Goal: Go to known website: Access a specific website the user already knows

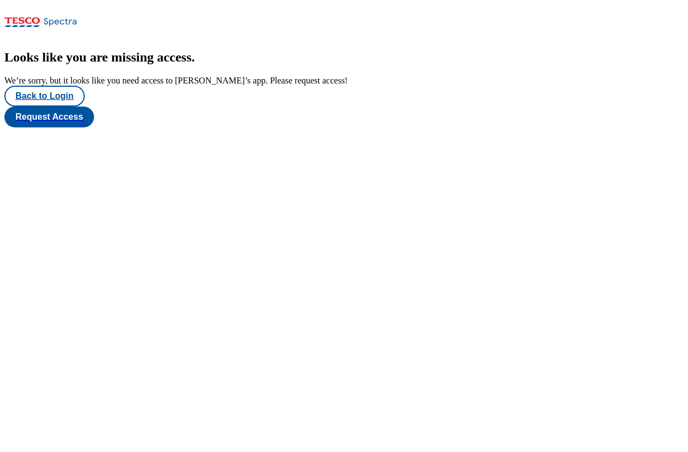
click at [683, 50] on div "Looks like you are missing access . We’re sorry, but it looks like you need acc…" at bounding box center [343, 88] width 679 height 77
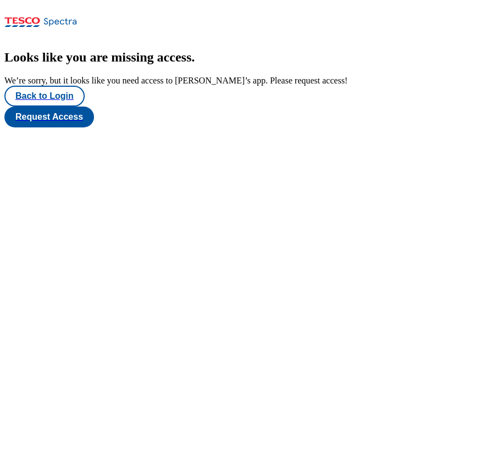
click at [74, 14] on icon at bounding box center [40, 25] width 73 height 23
